Goal: Find specific page/section: Find specific page/section

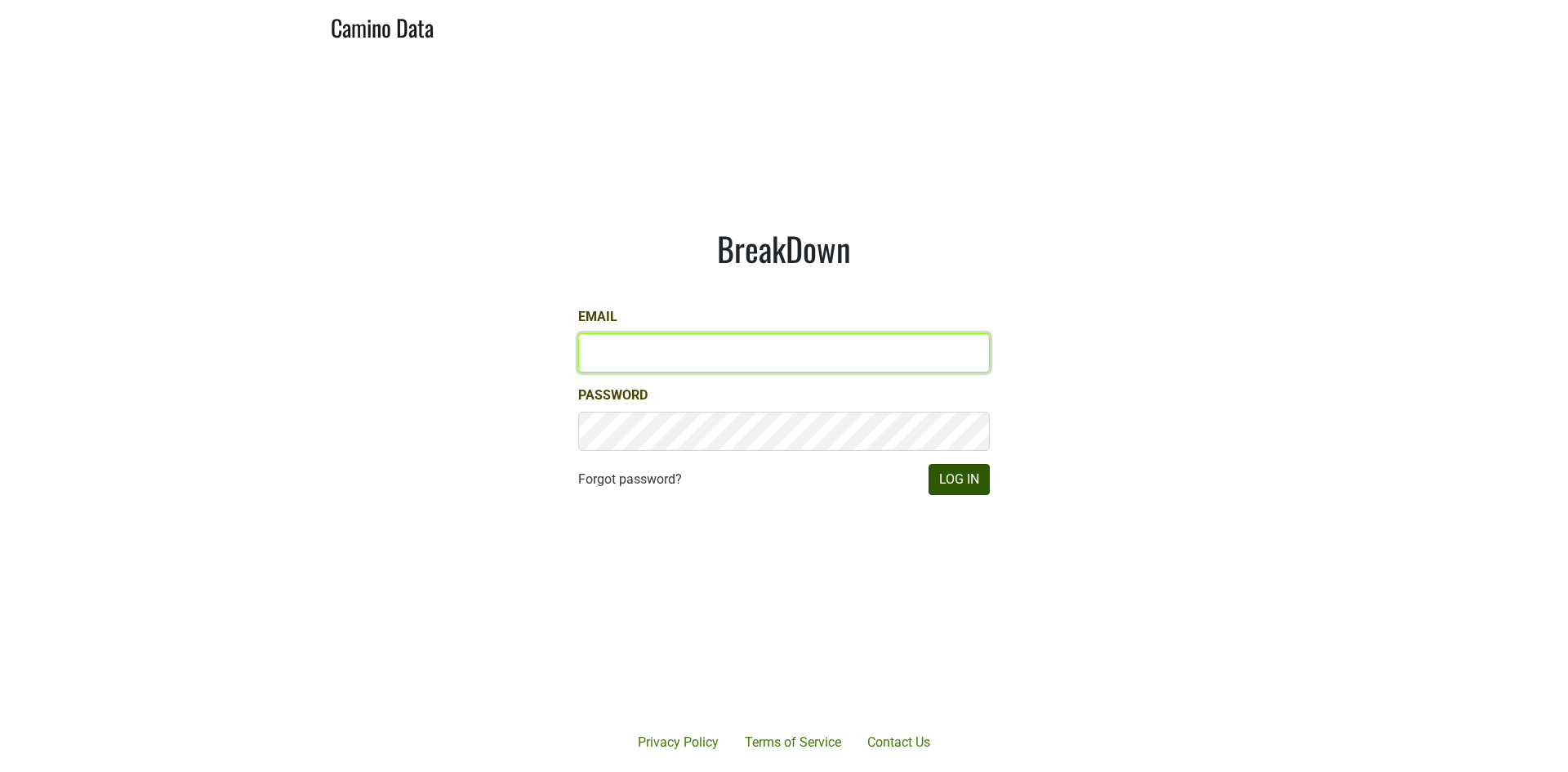
type input "james@jonata.com"
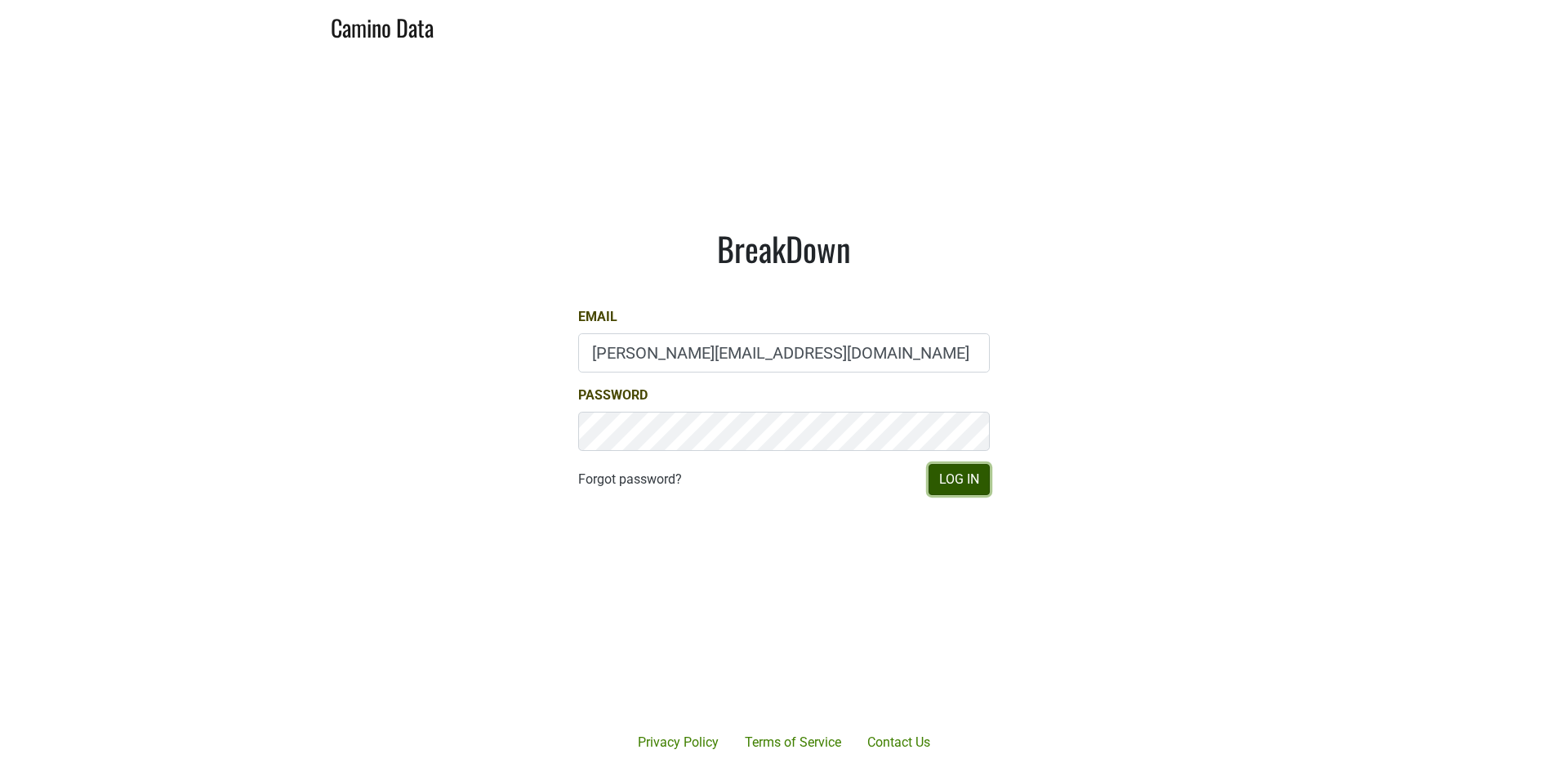
click at [978, 477] on button "Log In" at bounding box center [959, 479] width 61 height 31
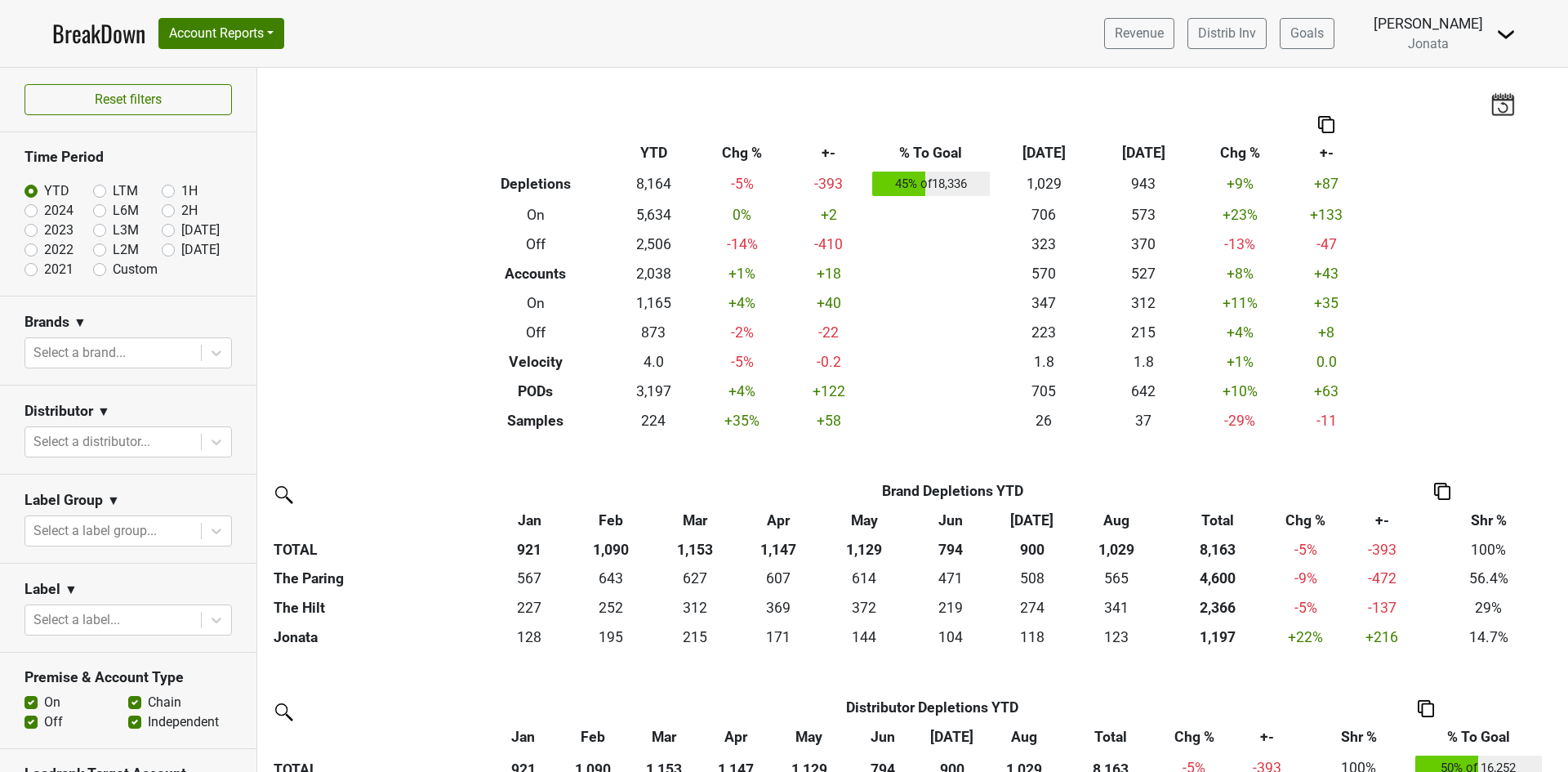
click at [1505, 34] on img at bounding box center [1506, 34] width 20 height 20
click at [1447, 90] on link "Open Leadrank" at bounding box center [1451, 92] width 129 height 26
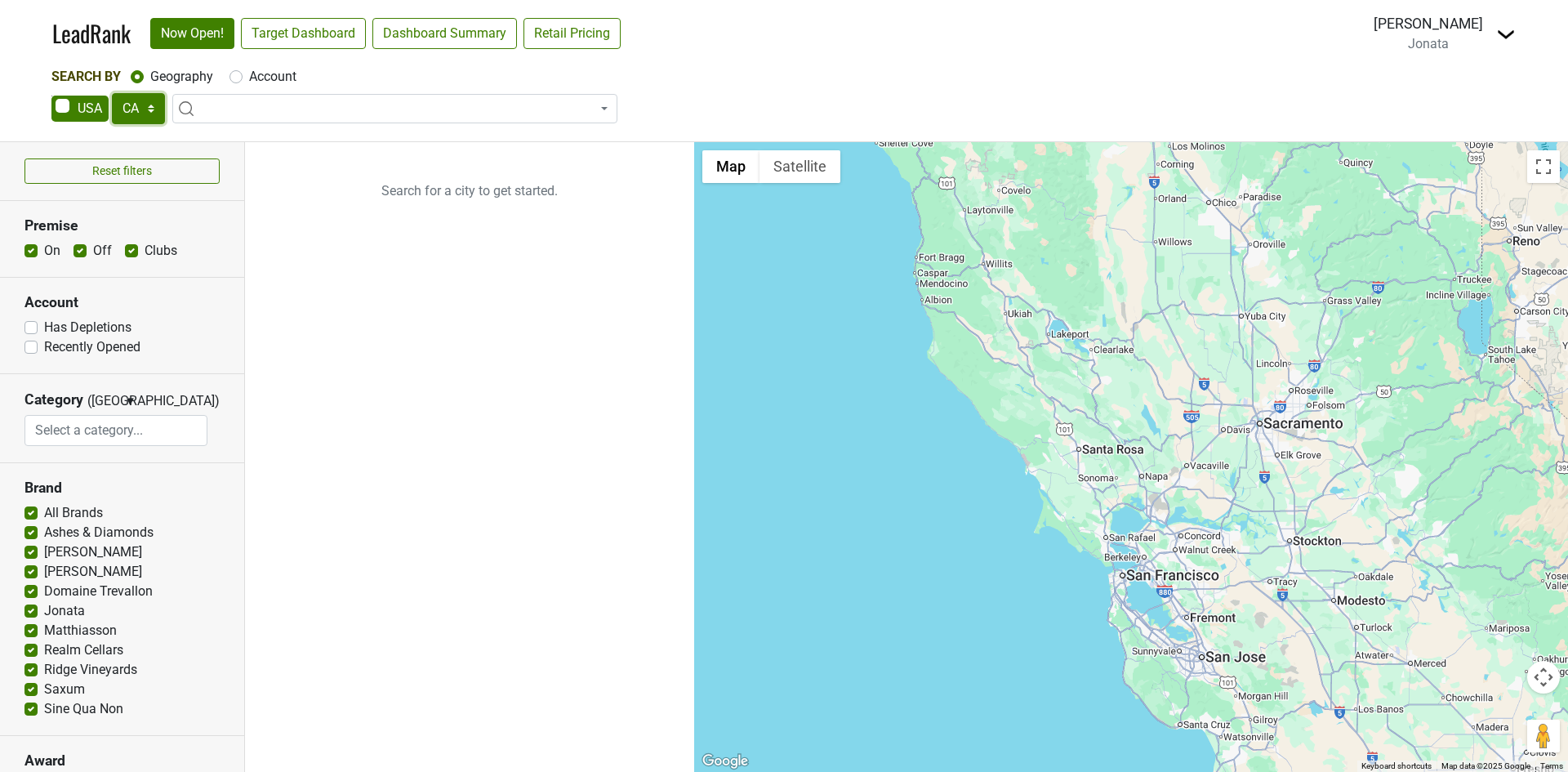
click at [152, 107] on select "AK AL AR AZ CA CO CT DC DE FL GA HI IA ID IL IN KS KY LA MA MD ME MI MN MO MS M…" at bounding box center [138, 108] width 53 height 31
select select "CO"
click at [112, 93] on select "AK AL AR AZ CA CO CT DC DE FL GA HI IA ID IL IN KS KY LA MA MD ME MI MN MO MS M…" at bounding box center [138, 108] width 53 height 31
click at [335, 26] on link "Target Dashboard" at bounding box center [303, 33] width 125 height 31
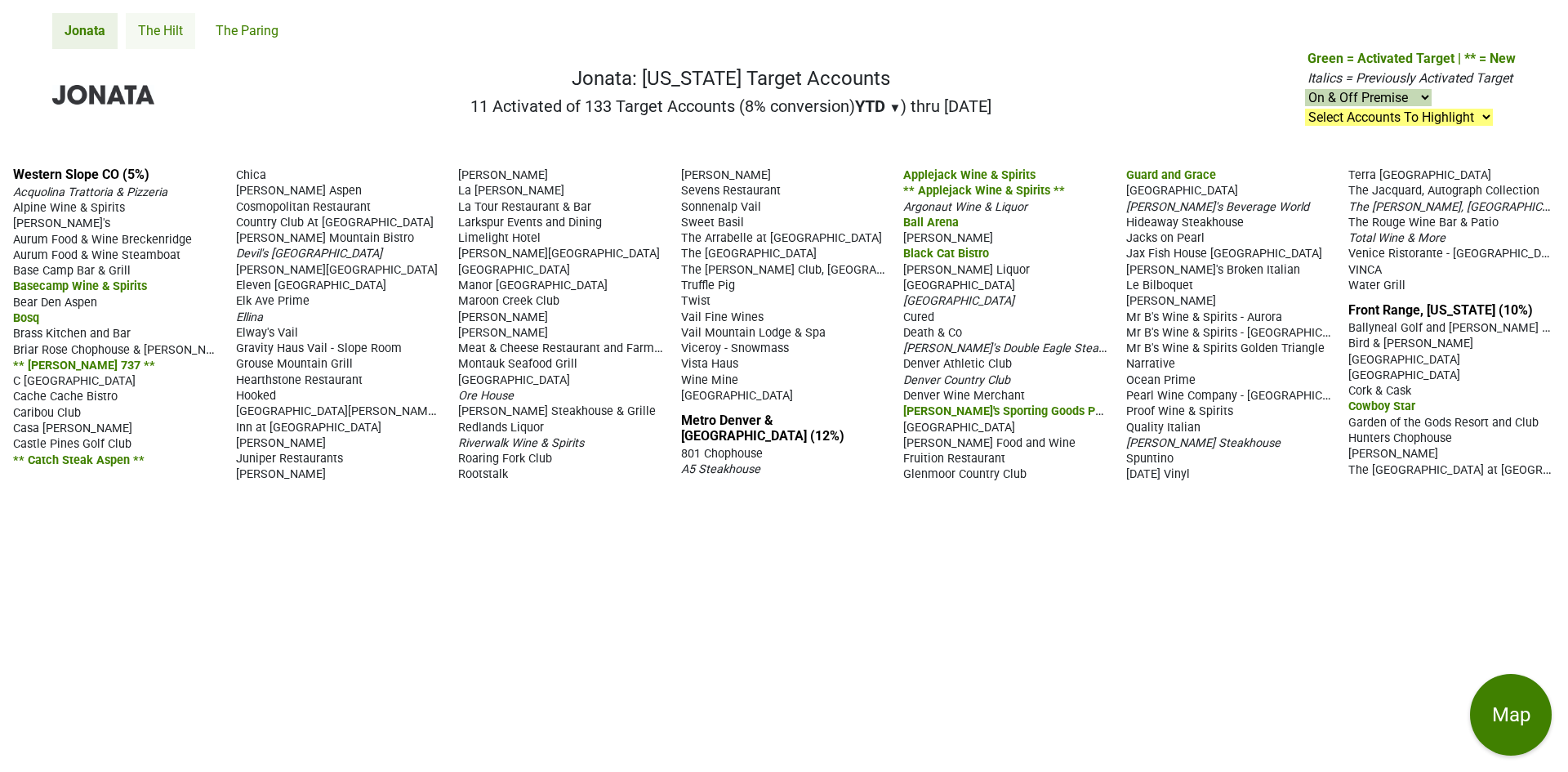
click at [165, 31] on link "The Hilt" at bounding box center [161, 31] width 70 height 36
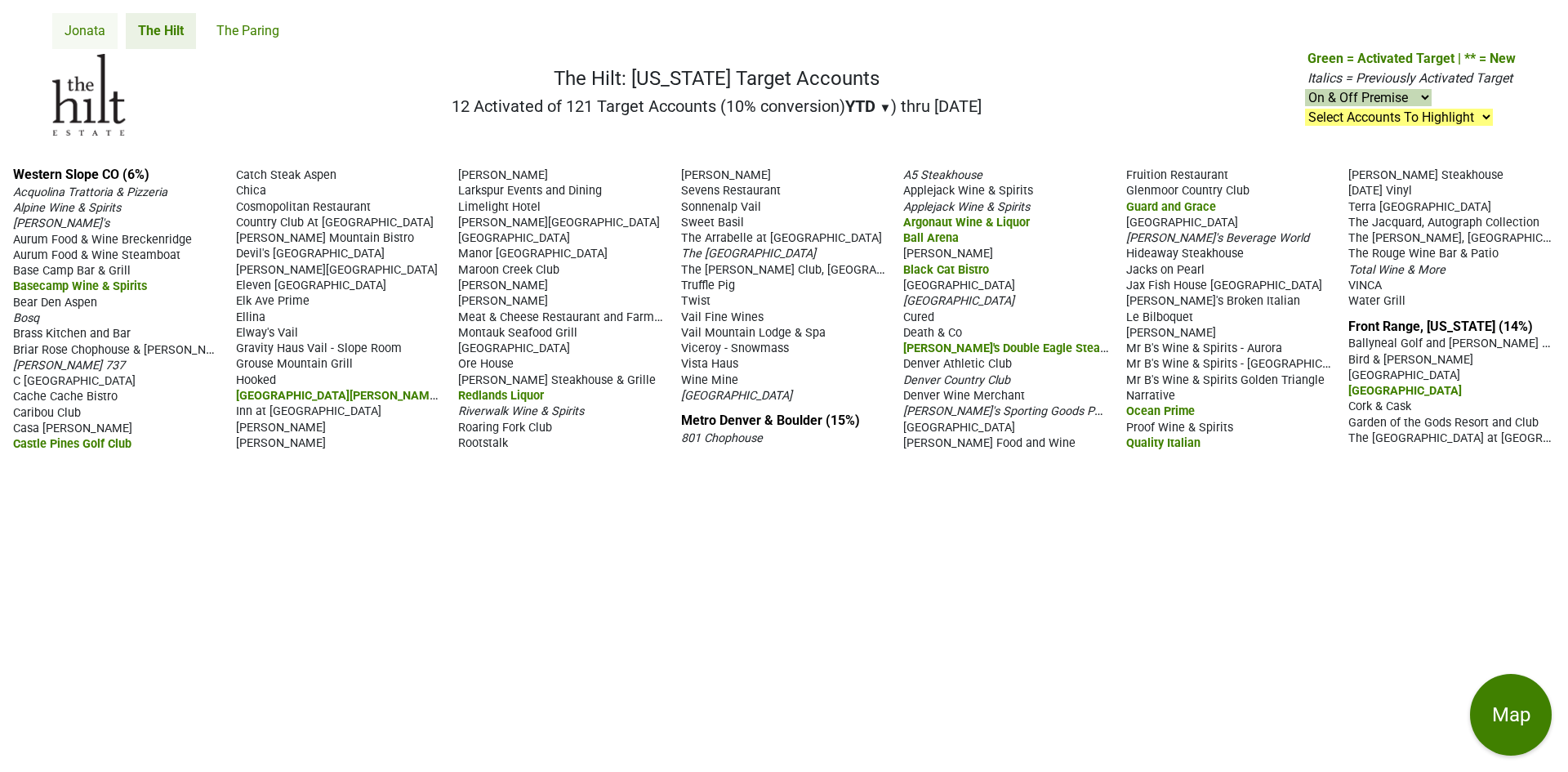
click at [95, 30] on link "Jonata" at bounding box center [84, 31] width 66 height 36
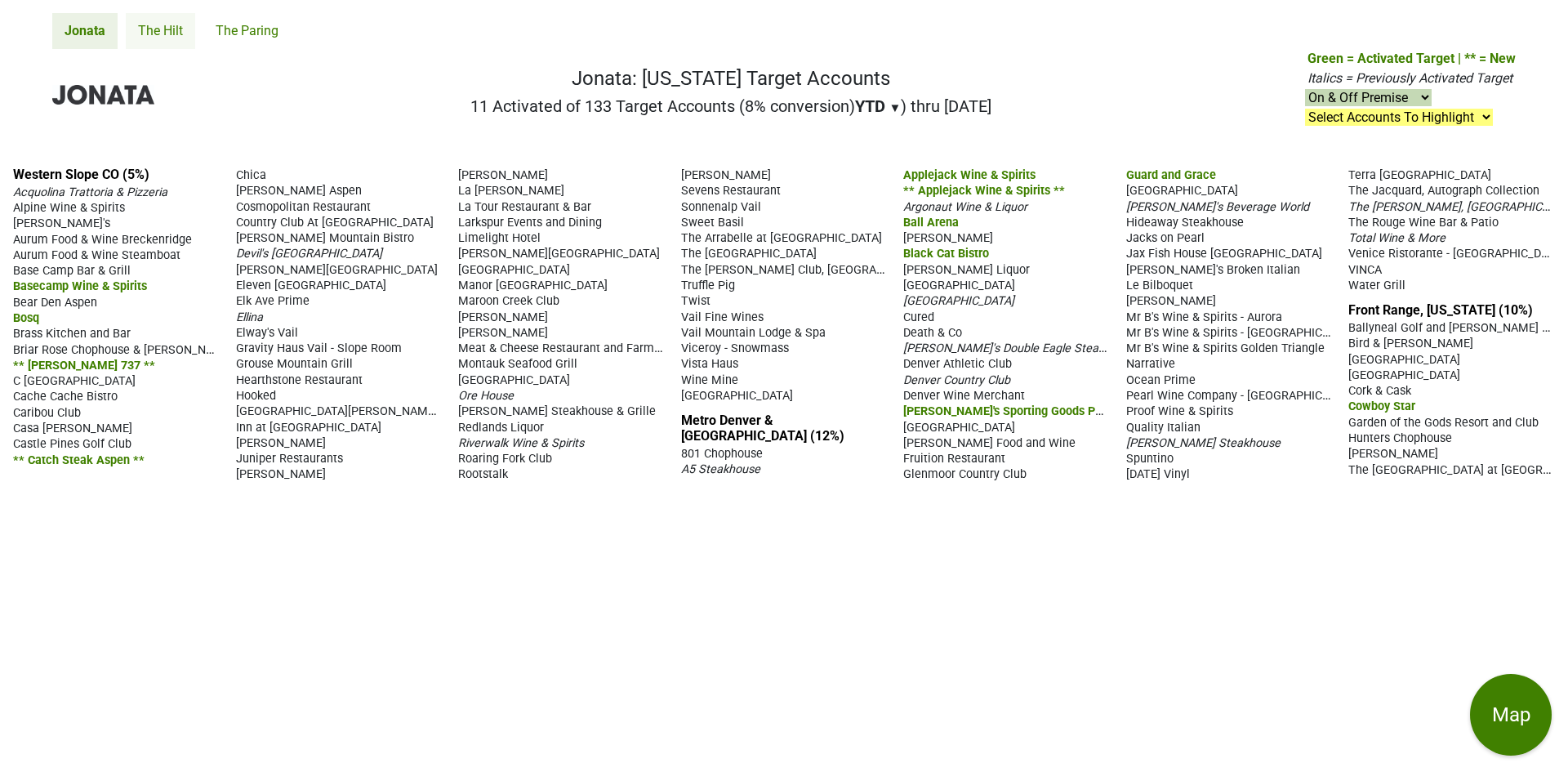
click at [161, 29] on link "The Hilt" at bounding box center [161, 31] width 70 height 36
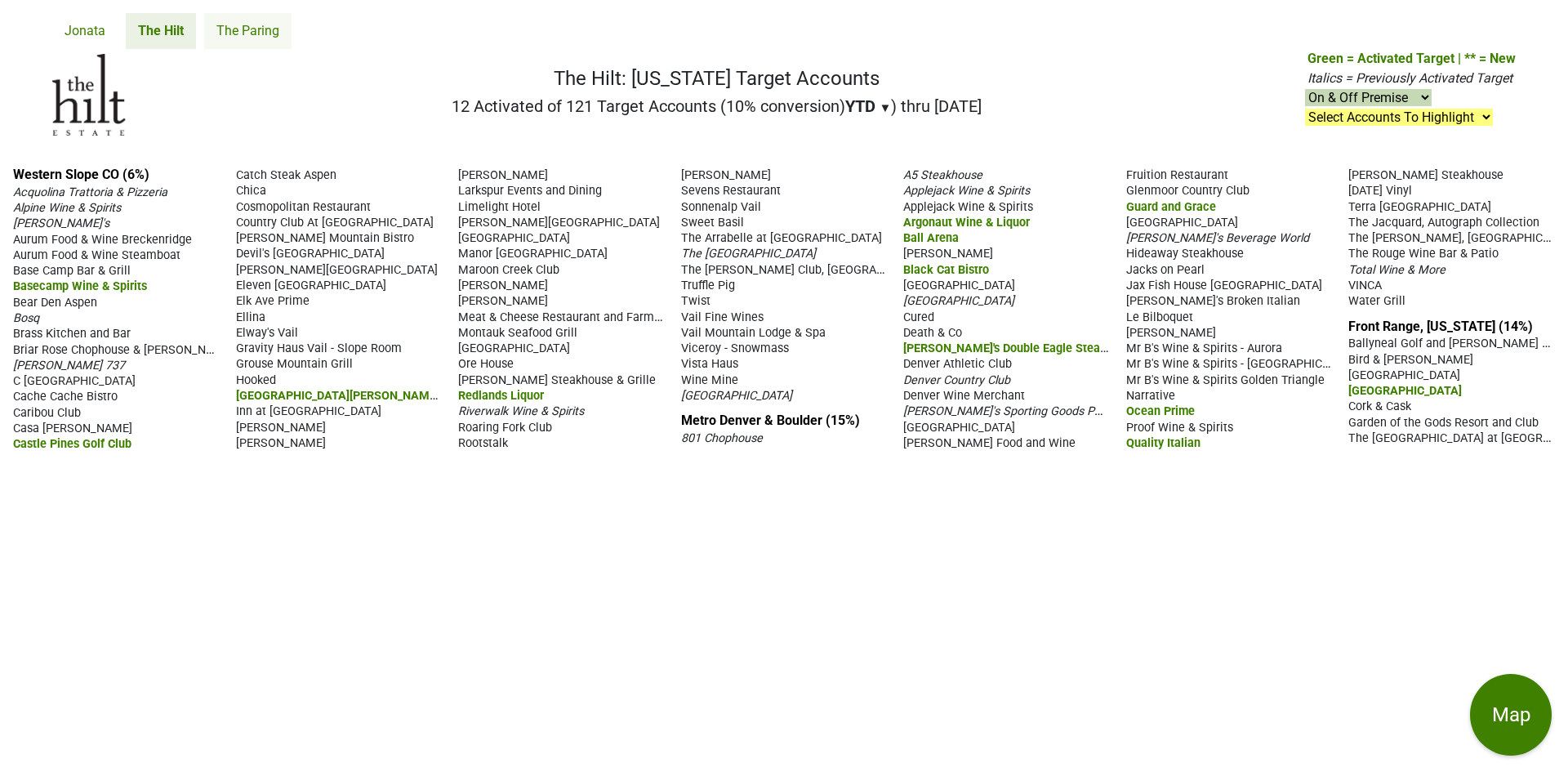
click at [259, 31] on link "The Paring" at bounding box center [248, 31] width 88 height 36
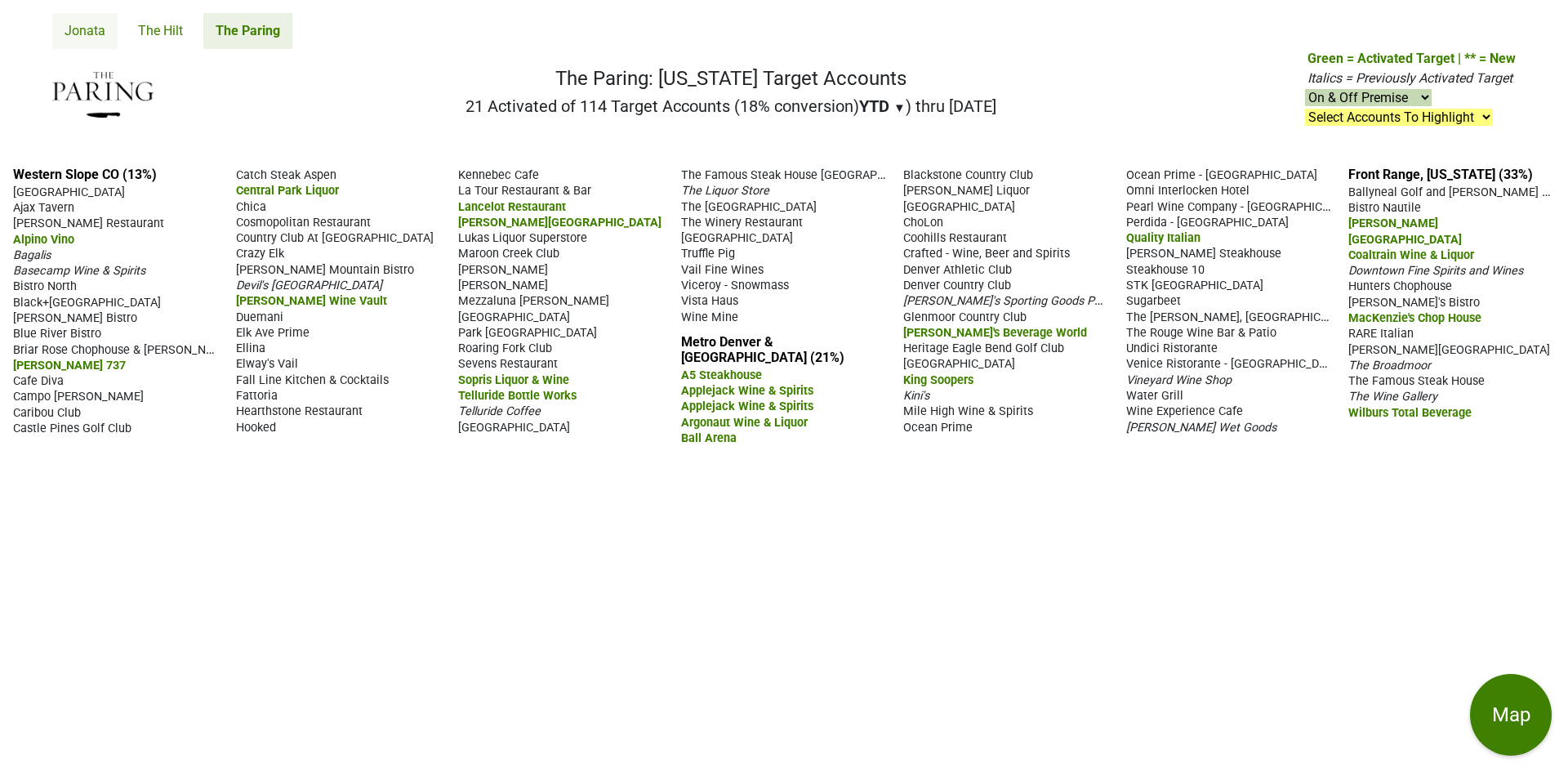
click at [75, 34] on link "Jonata" at bounding box center [84, 31] width 66 height 36
